Goal: Task Accomplishment & Management: Manage account settings

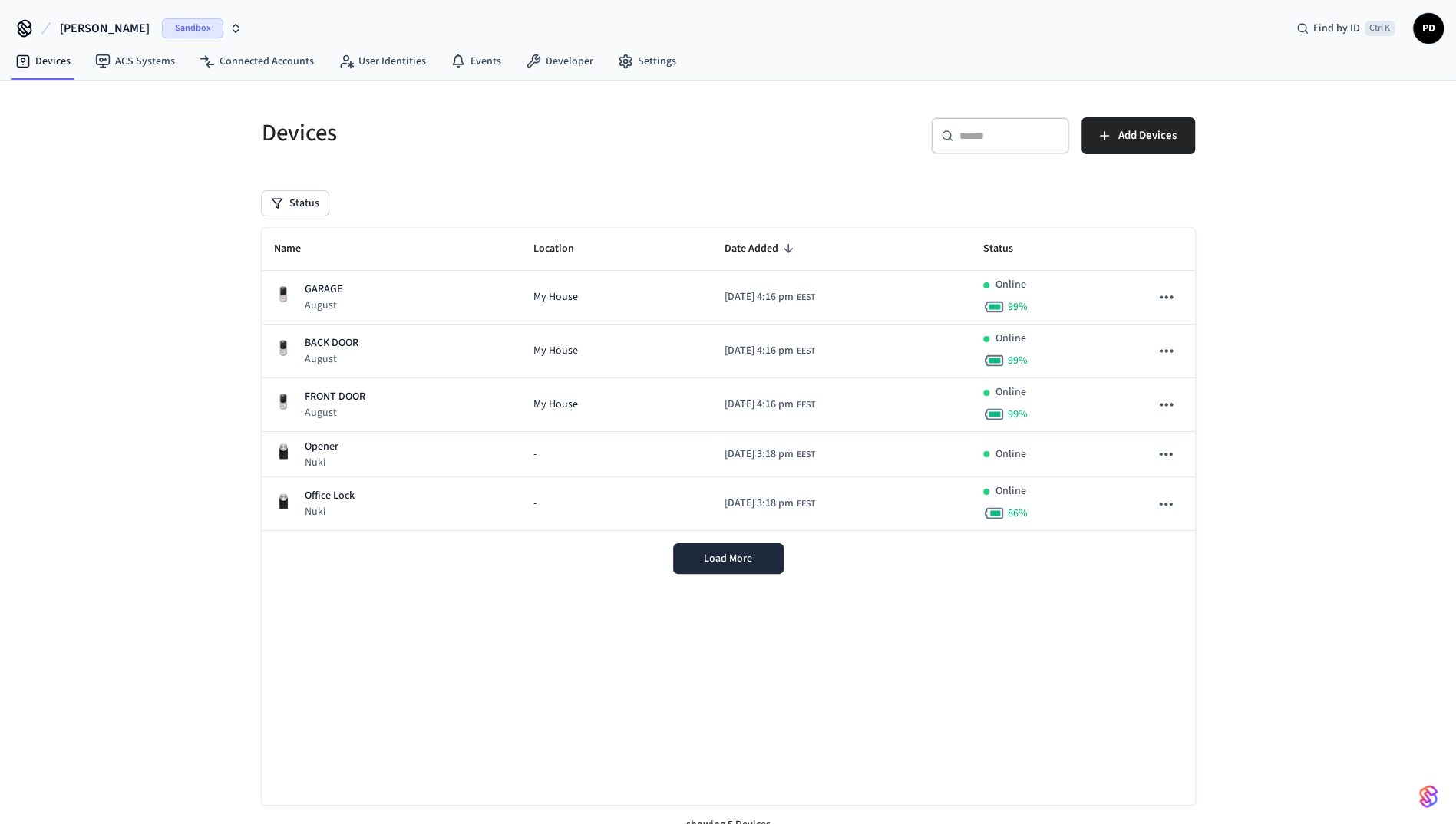
click at [356, 293] on div "GARAGE August" at bounding box center [392, 297] width 235 height 32
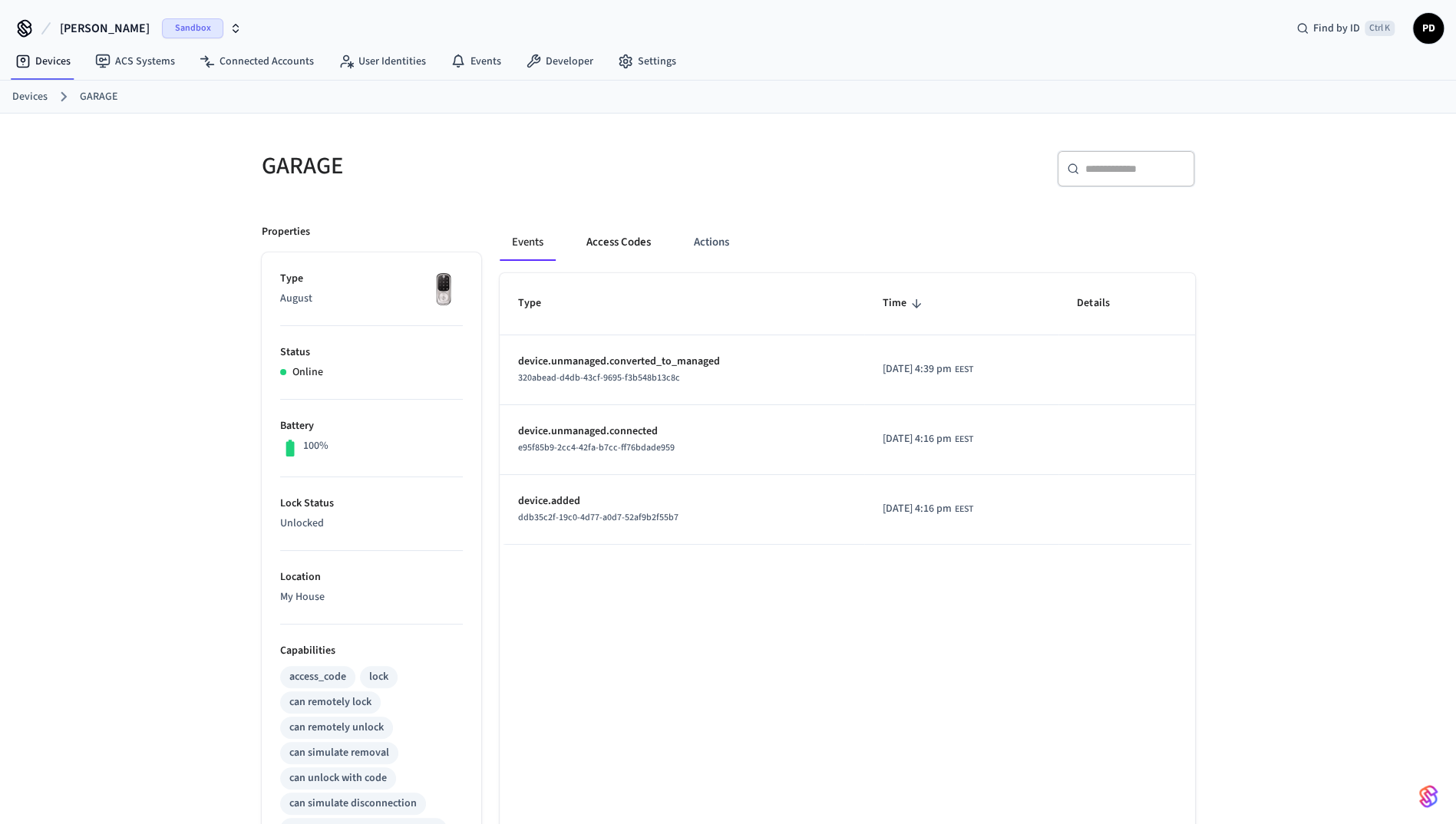
click at [635, 233] on button "Access Codes" at bounding box center [618, 242] width 89 height 37
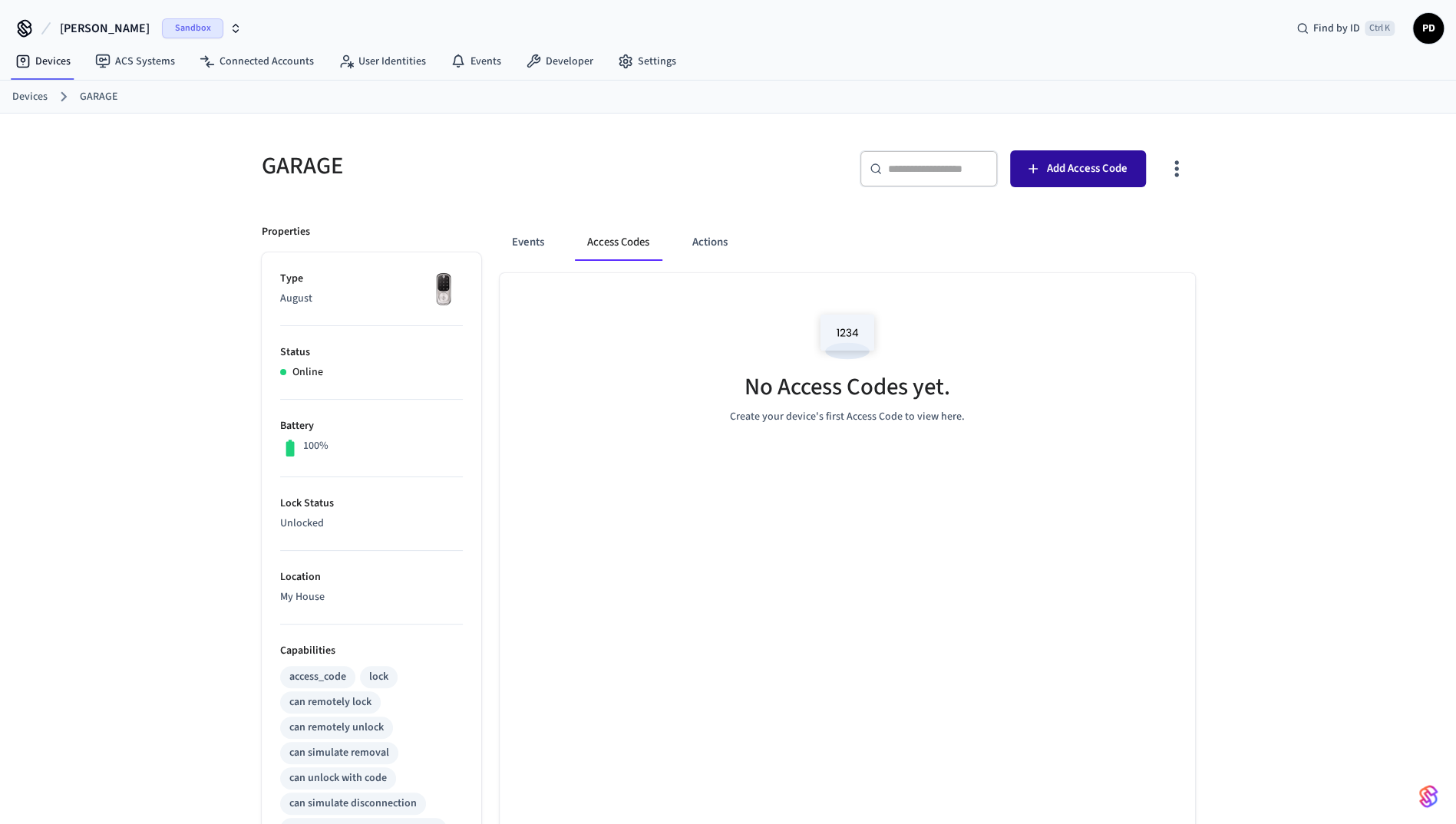
click at [1041, 169] on icon "button" at bounding box center [1033, 169] width 16 height 16
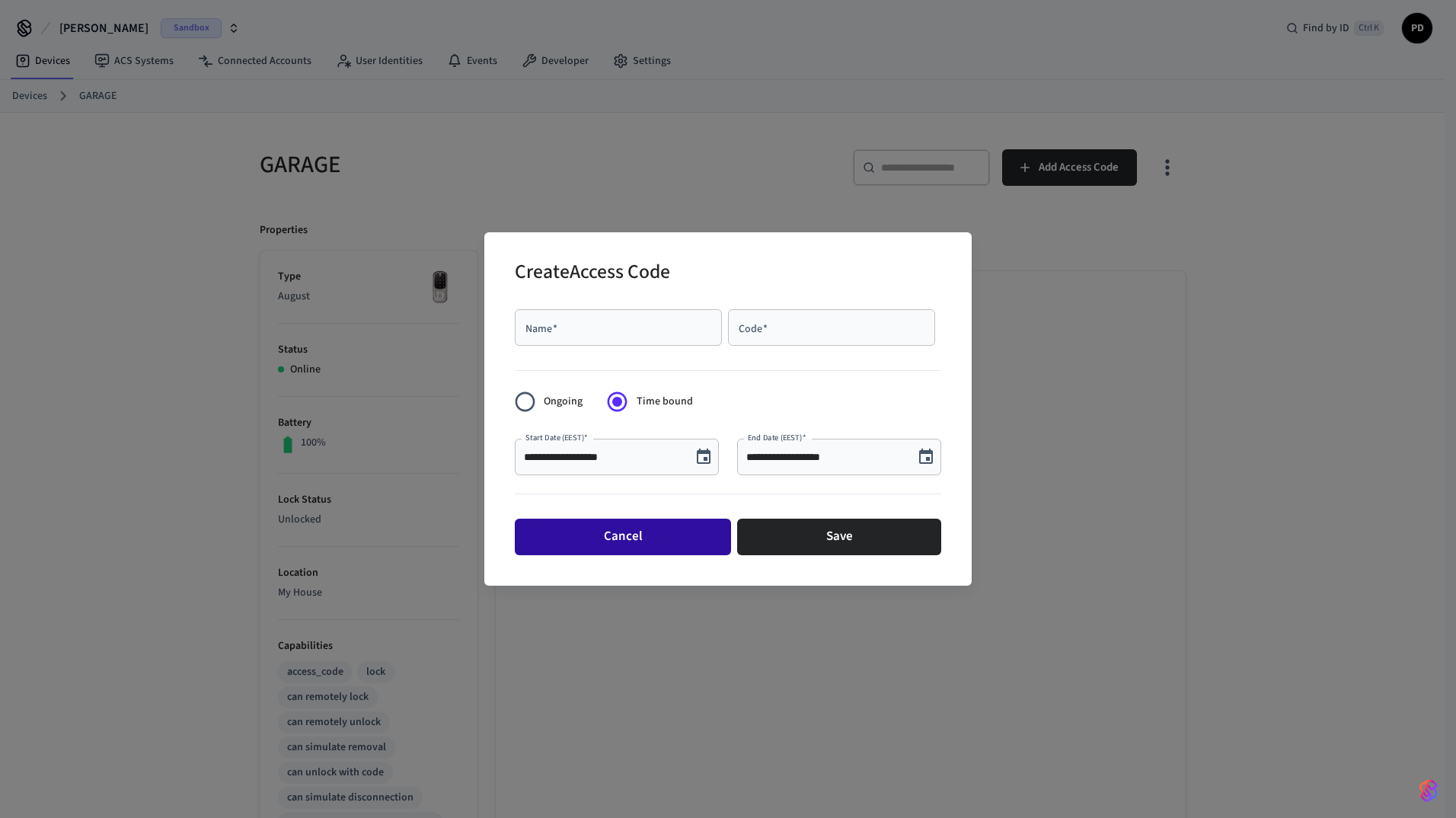
click at [652, 539] on button "Cancel" at bounding box center [623, 537] width 217 height 36
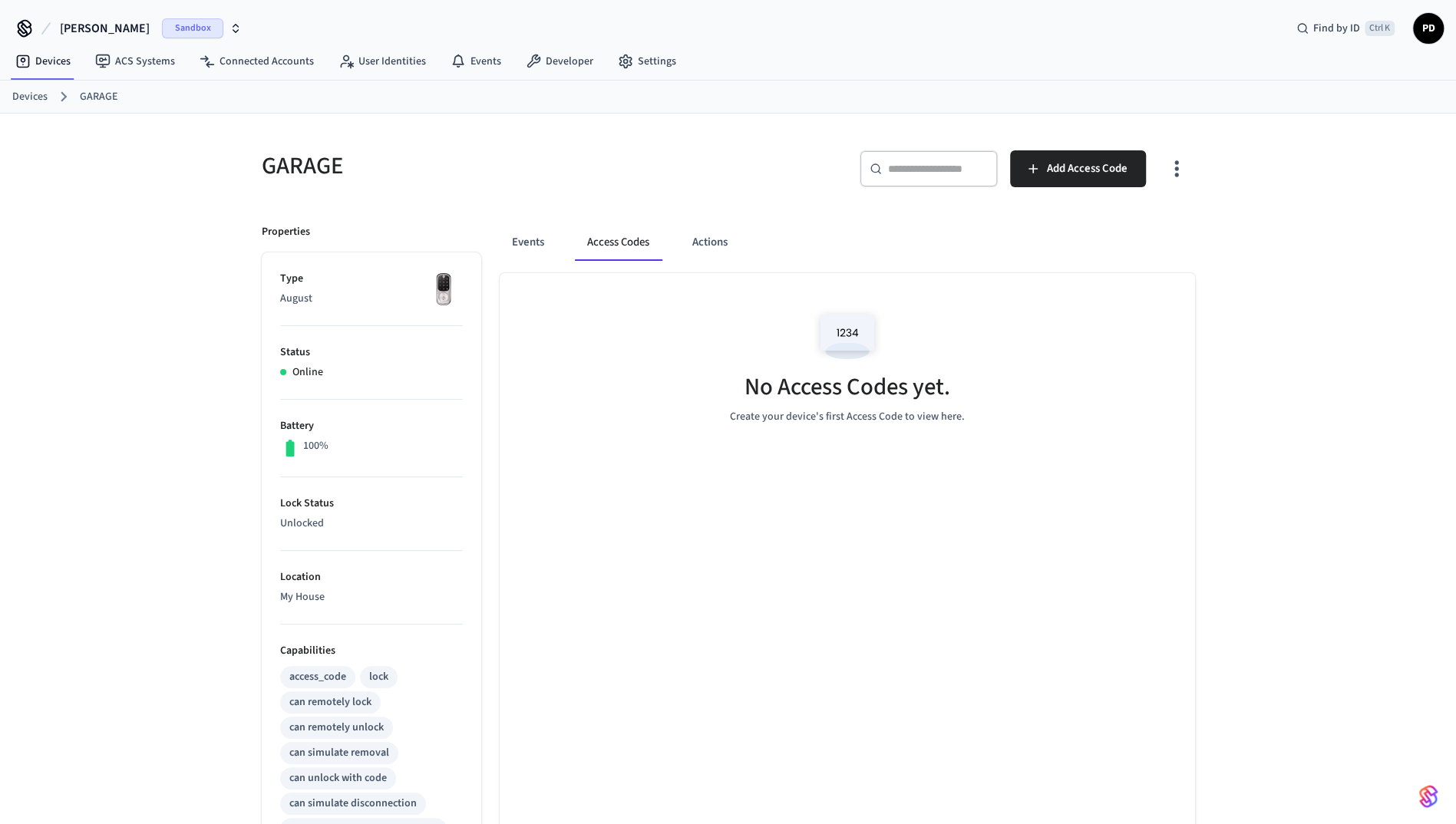
click at [608, 456] on div "No Access Codes yet. Create your device's first Access Code to view here." at bounding box center [847, 735] width 695 height 925
click at [846, 345] on img at bounding box center [847, 336] width 69 height 65
click at [821, 335] on img at bounding box center [847, 336] width 69 height 65
click at [519, 245] on button "Events" at bounding box center [528, 242] width 57 height 37
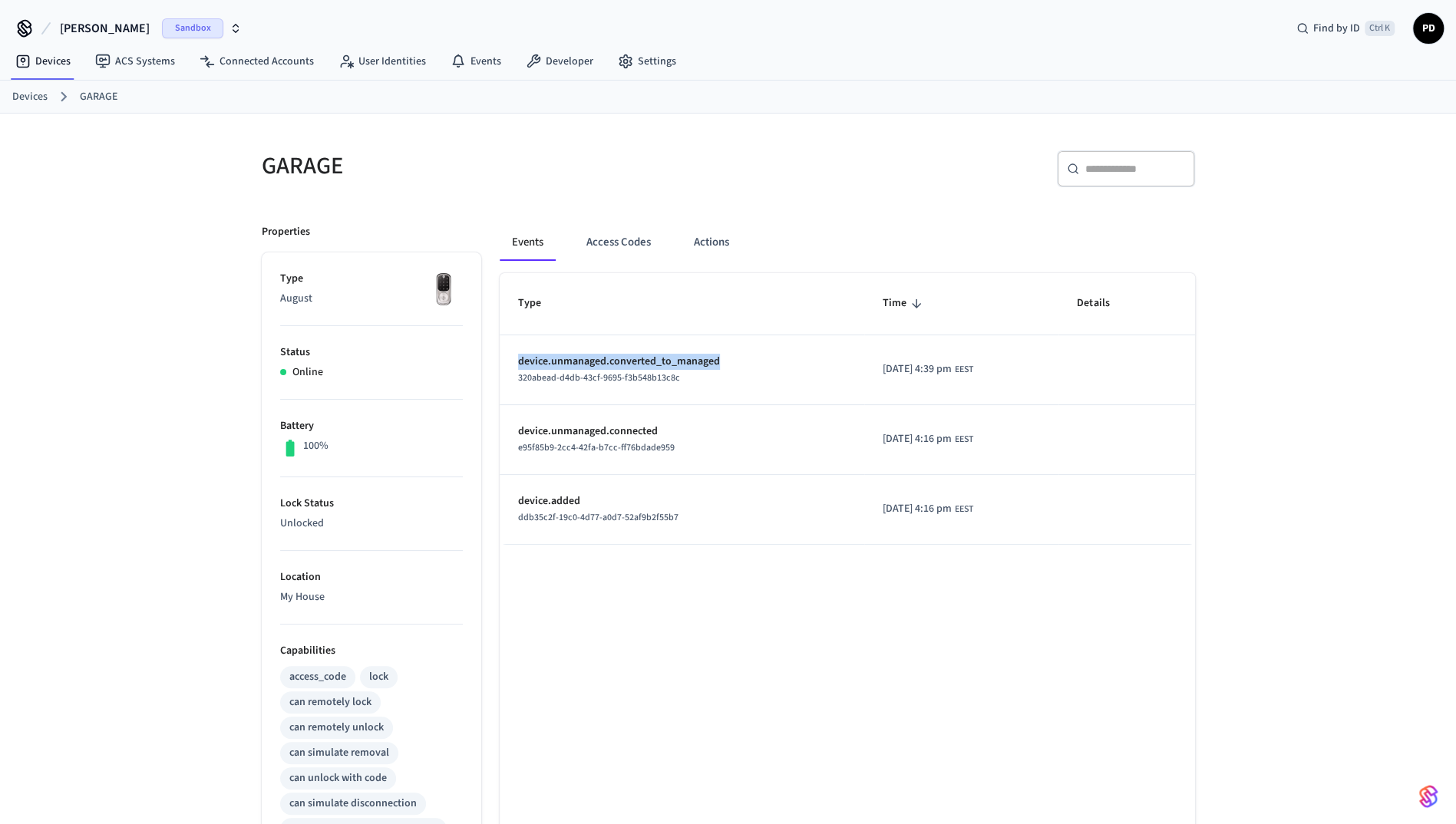
drag, startPoint x: 738, startPoint y: 362, endPoint x: 493, endPoint y: 365, distance: 245.0
click at [493, 365] on div "Events Access Codes Actions Type Time Details device.unmanaged.converted_to_man…" at bounding box center [838, 701] width 714 height 992
click at [165, 388] on div "GARAGE ​ ​ Properties Type August Status Online Battery 100% Lock Status Unlock…" at bounding box center [728, 655] width 1456 height 1084
click at [552, 178] on h5 "GARAGE" at bounding box center [490, 166] width 458 height 32
click at [623, 236] on button "Access Codes" at bounding box center [618, 242] width 89 height 37
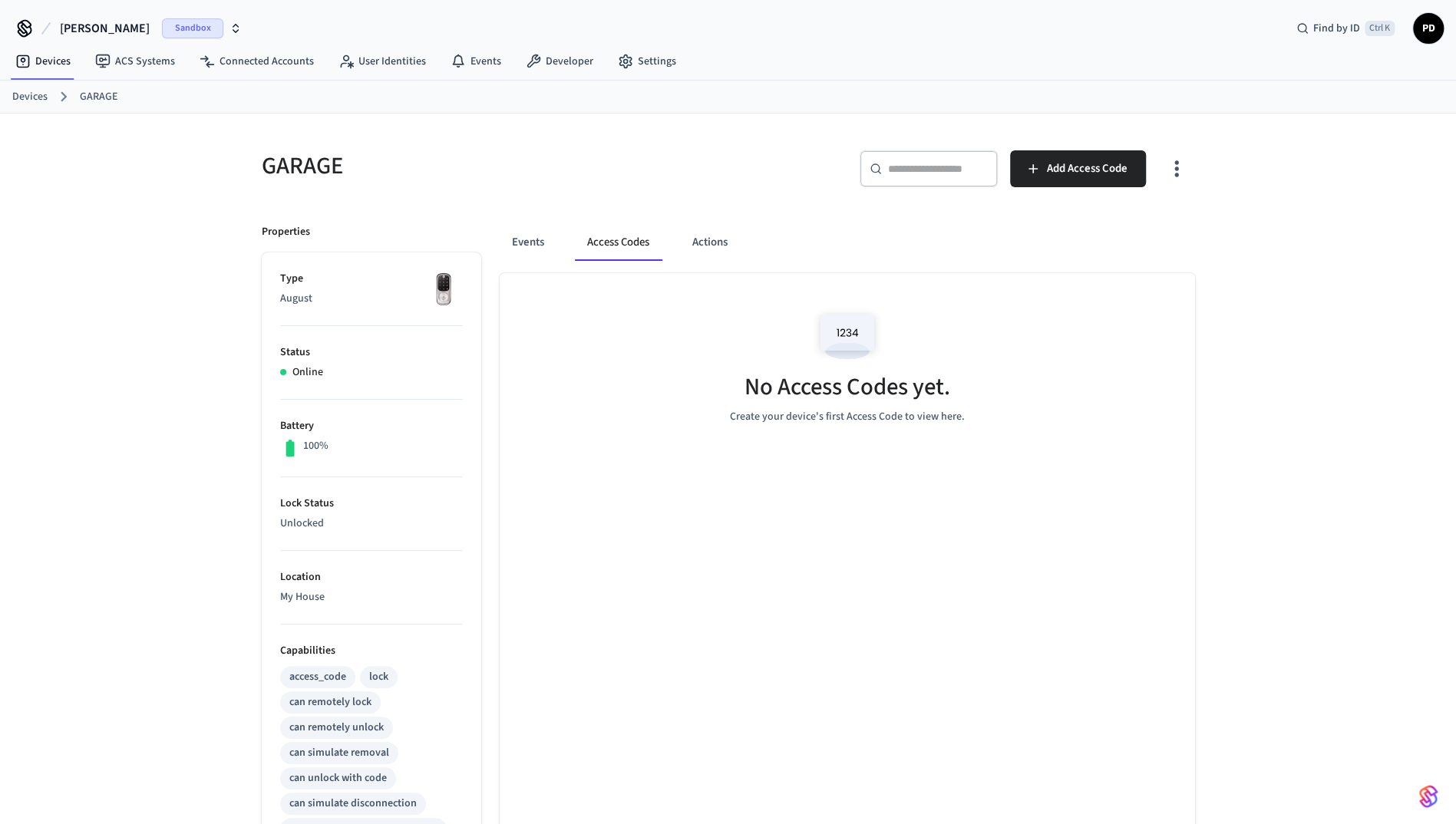
click at [653, 562] on div "No Access Codes yet. Create your device's first Access Code to view here." at bounding box center [847, 735] width 695 height 925
click at [511, 231] on button "Events" at bounding box center [528, 242] width 57 height 37
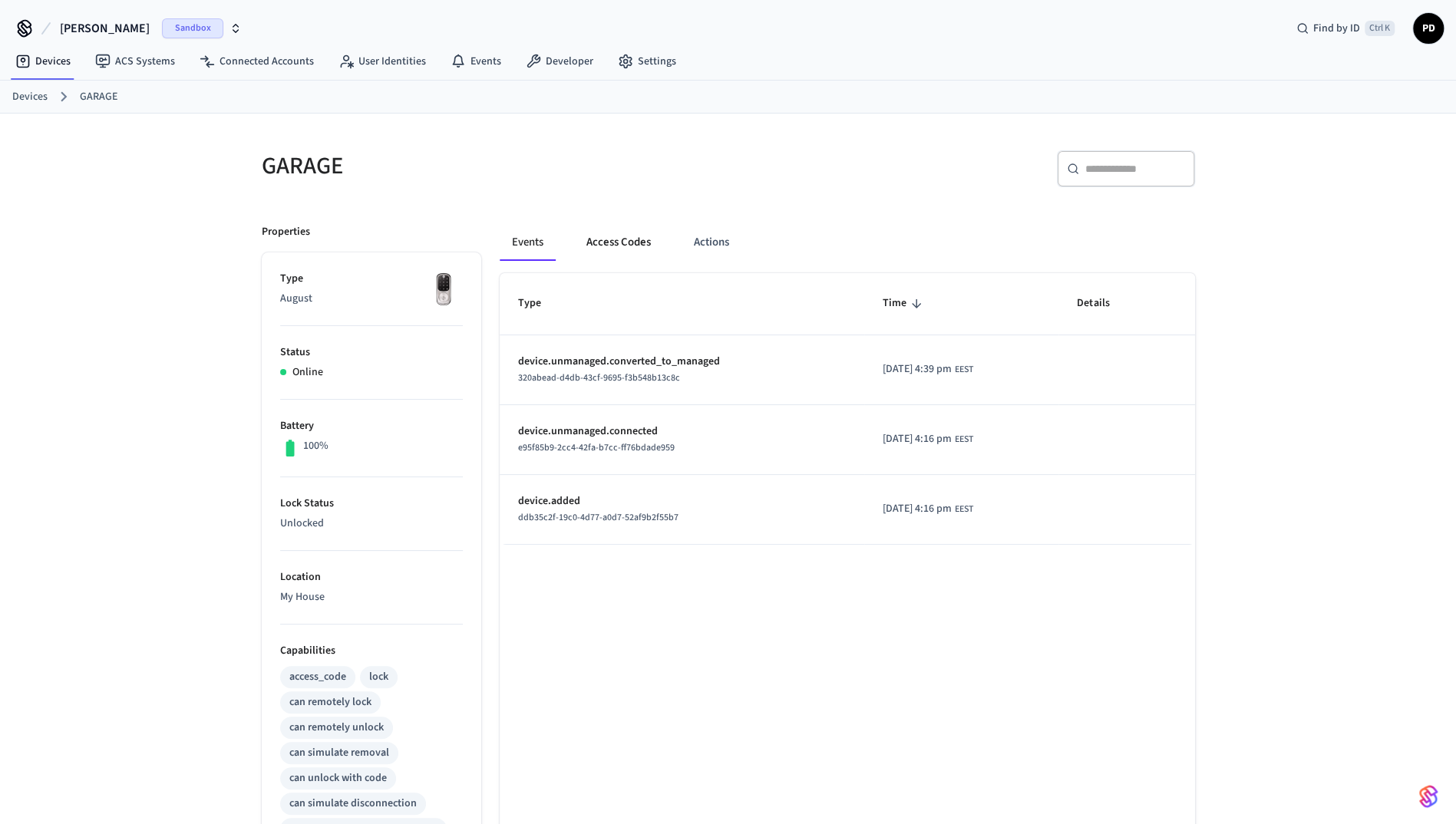
click at [615, 238] on button "Access Codes" at bounding box center [618, 242] width 89 height 37
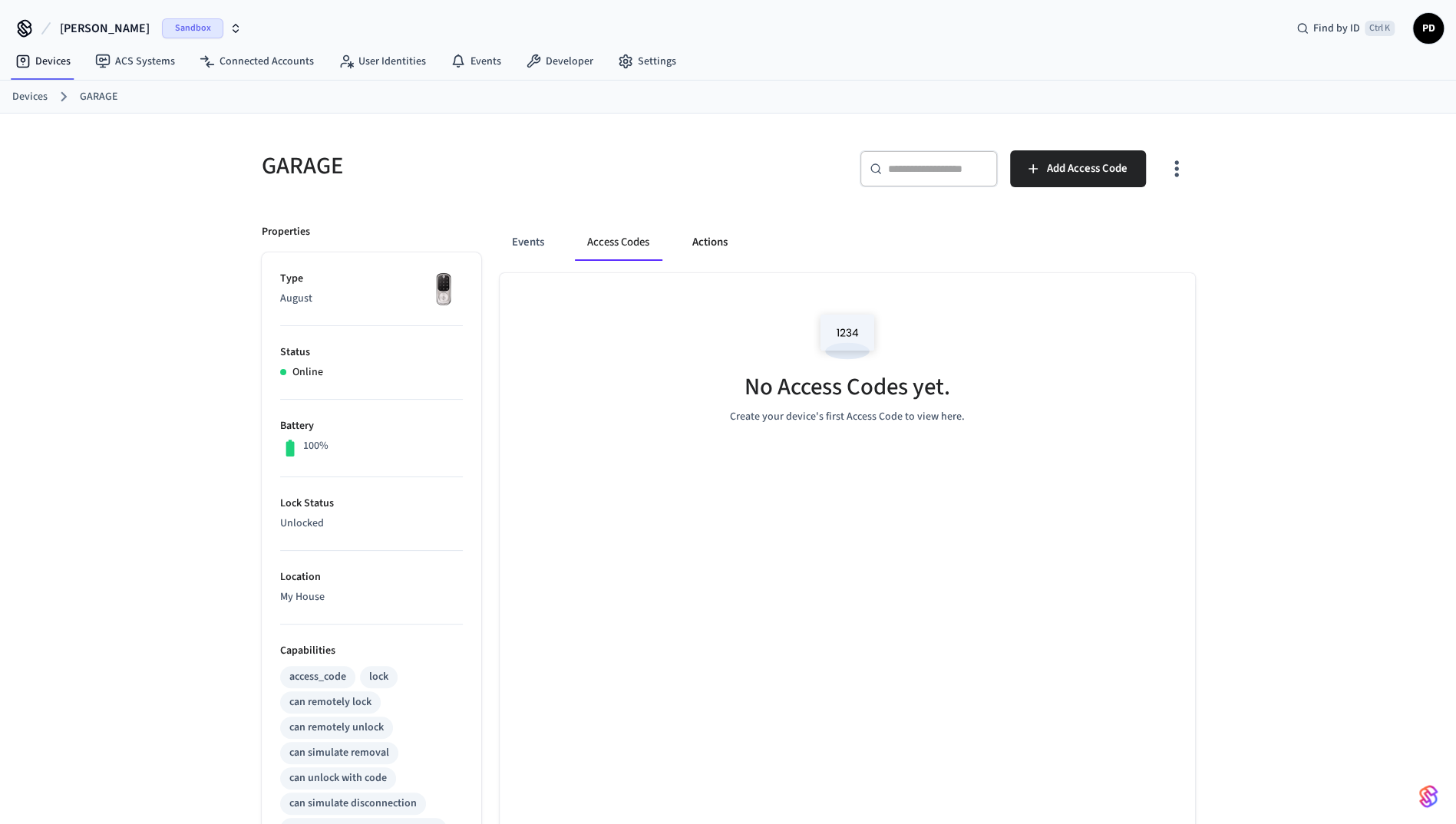
click at [705, 225] on button "Actions" at bounding box center [709, 242] width 60 height 37
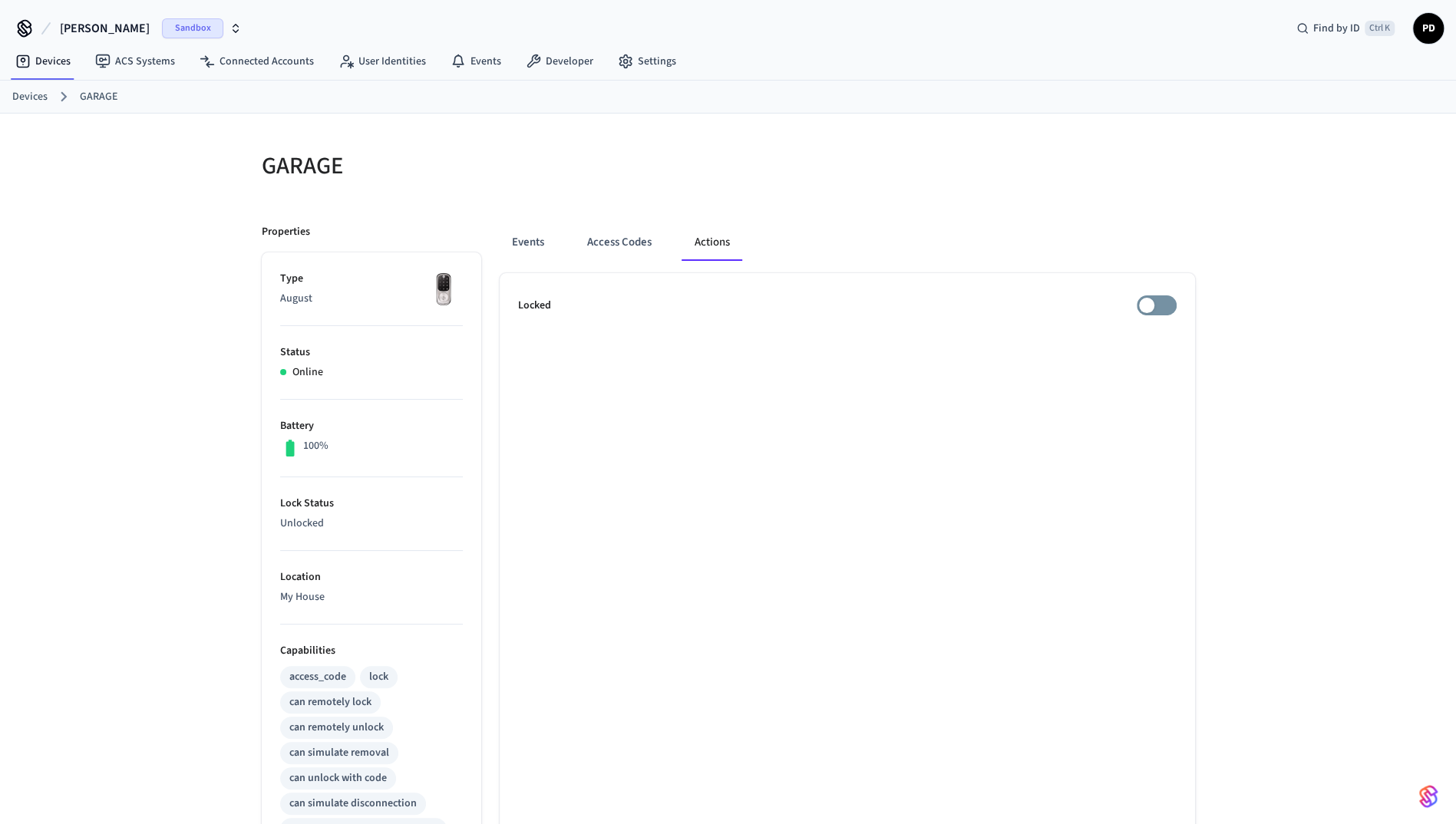
click at [712, 238] on button "Actions" at bounding box center [712, 242] width 60 height 37
click at [620, 244] on button "Access Codes" at bounding box center [619, 242] width 89 height 37
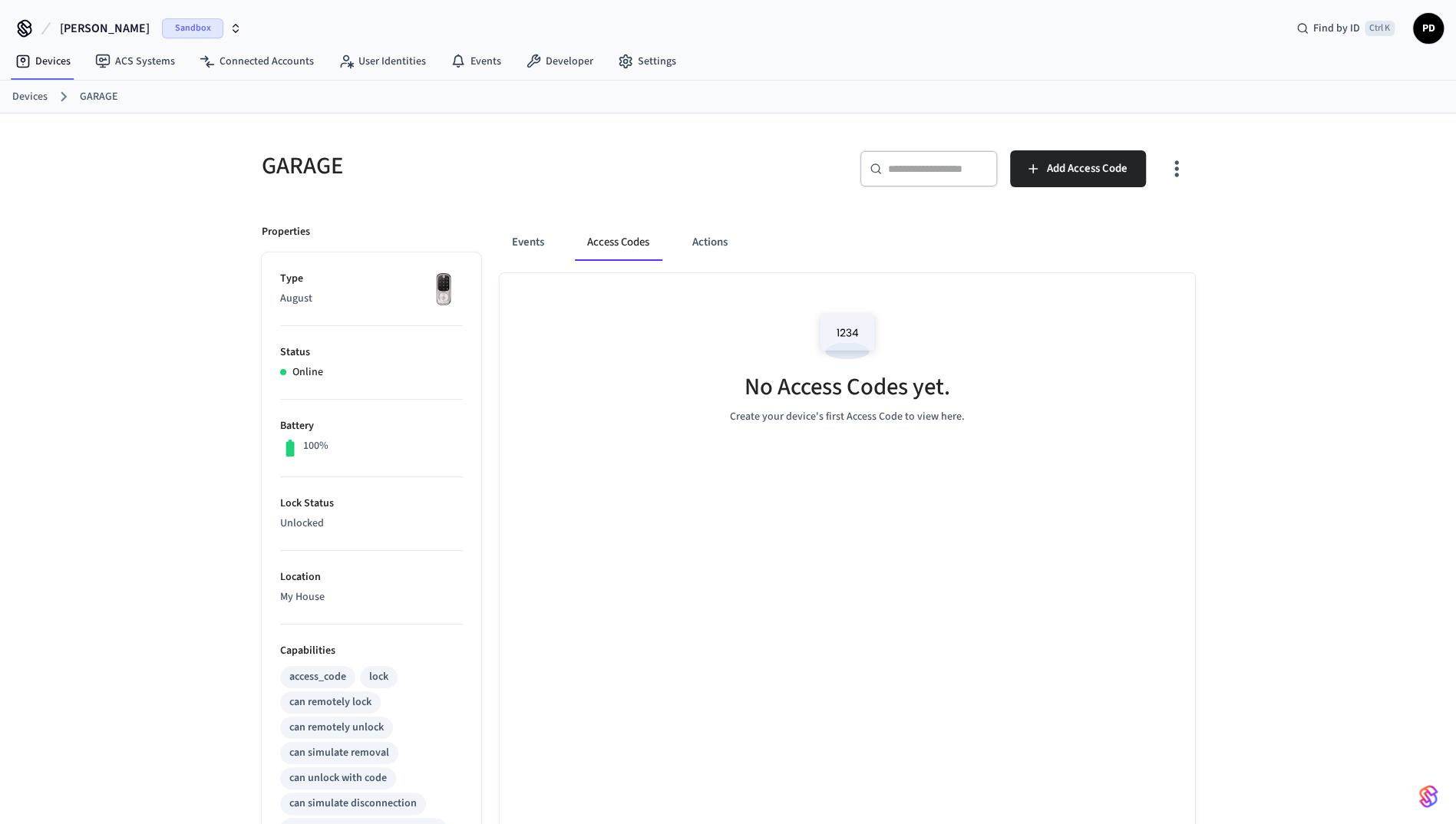
click at [664, 409] on div "No Access Codes yet. Create your device's first Access Code to view here." at bounding box center [847, 364] width 695 height 183
click at [642, 333] on div "No Access Codes yet. Create your device's first Access Code to view here." at bounding box center [847, 364] width 695 height 183
click at [511, 239] on button "Events" at bounding box center [528, 242] width 57 height 37
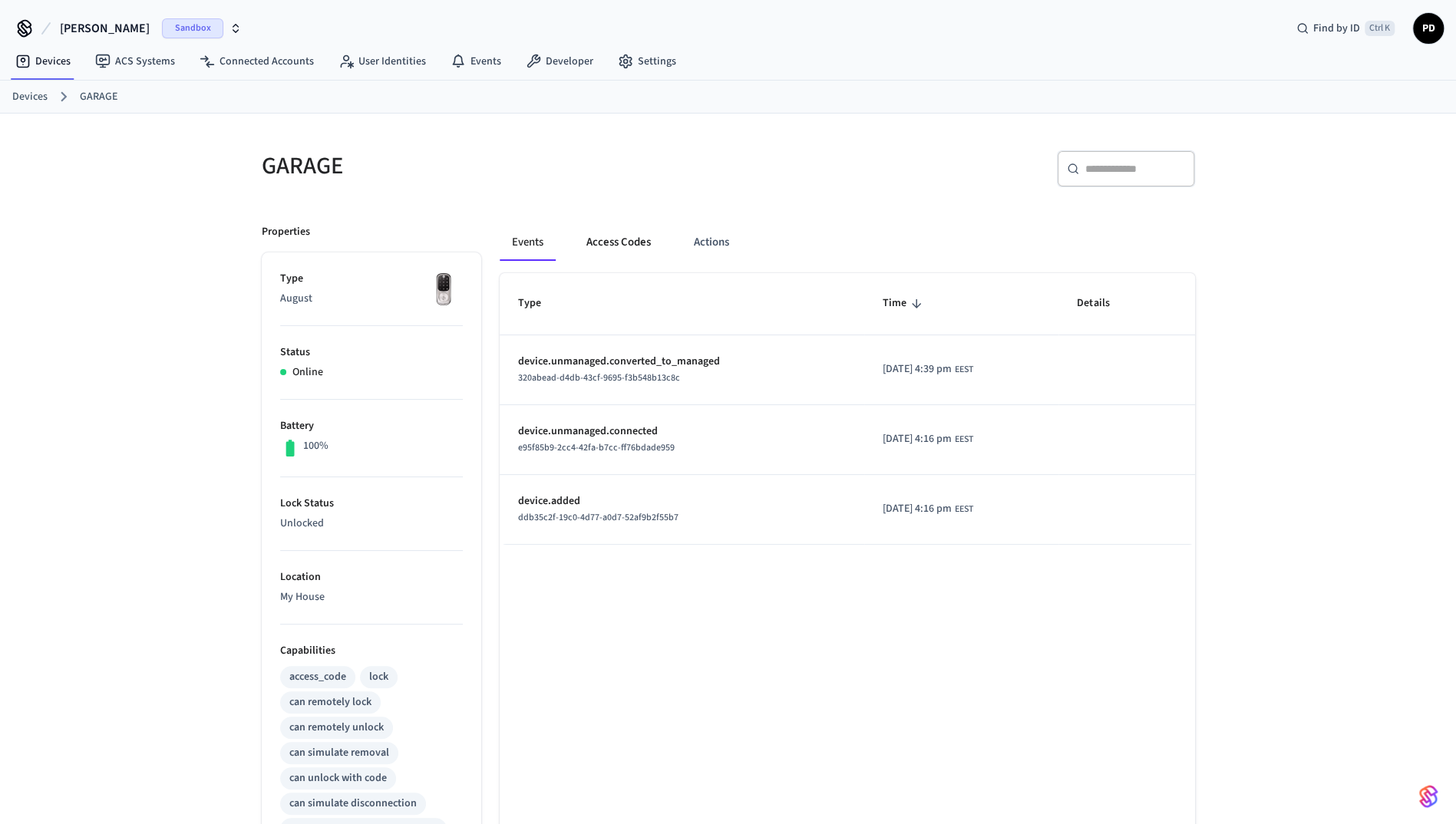
click at [623, 239] on button "Access Codes" at bounding box center [618, 242] width 89 height 37
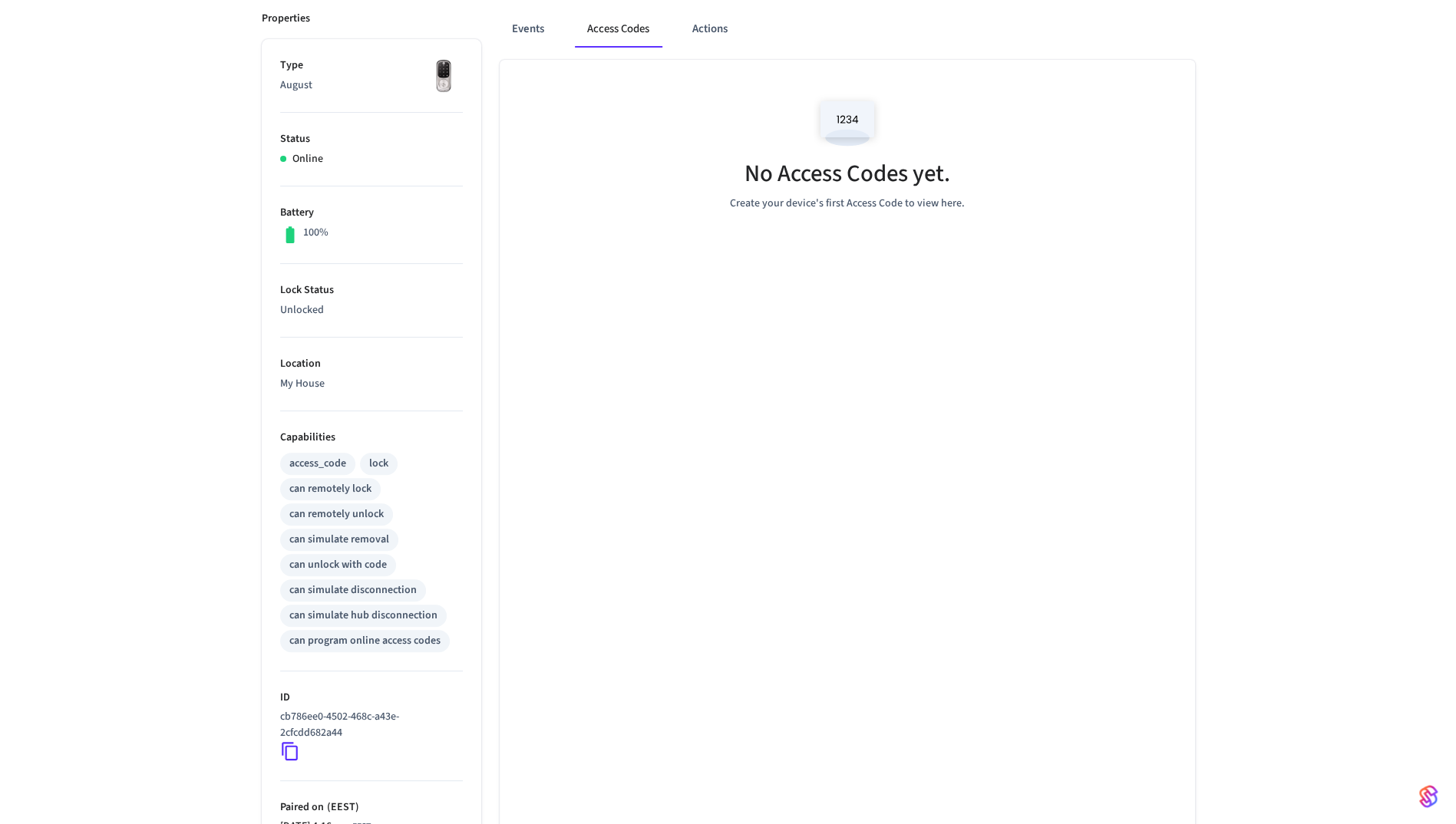
scroll to position [370, 0]
